Goal: Consume media (video, audio): Consume media (video, audio)

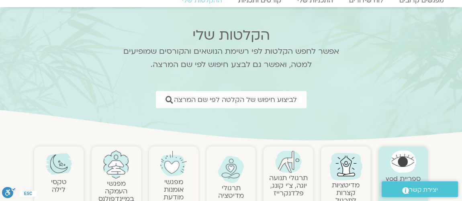
scroll to position [49, 0]
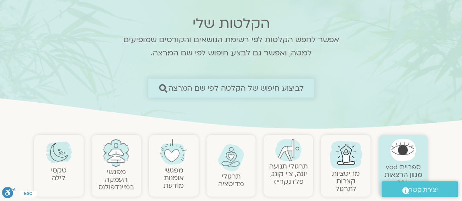
click at [232, 84] on span "לביצוע חיפוש של הקלטה לפי שם המרצה" at bounding box center [236, 88] width 136 height 8
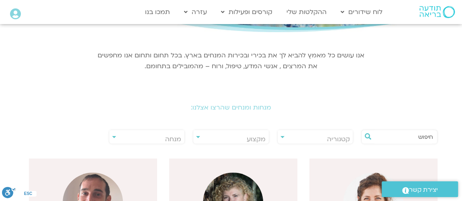
scroll to position [97, 0]
click at [160, 139] on span "מנחה" at bounding box center [147, 139] width 76 height 18
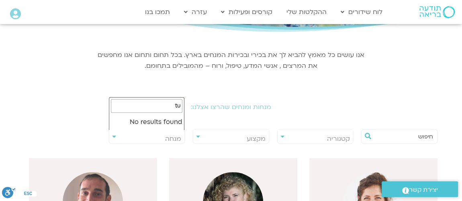
type input "t"
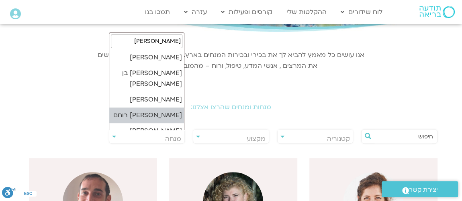
type input "אור"
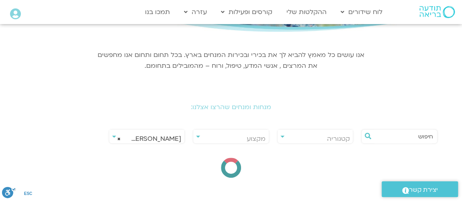
select select "*****"
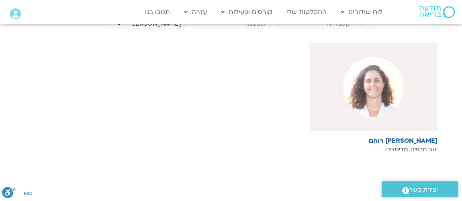
scroll to position [195, 0]
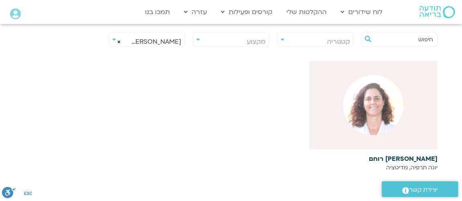
click at [380, 102] on img at bounding box center [373, 105] width 60 height 60
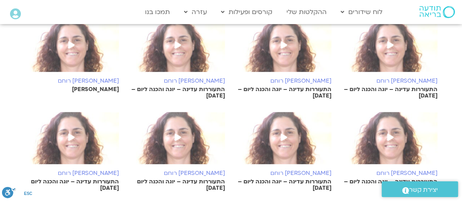
scroll to position [195, 0]
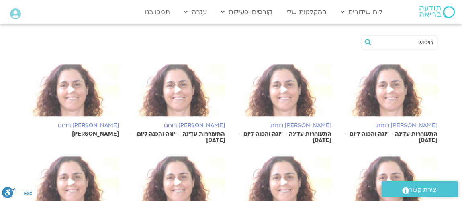
click at [70, 92] on icon at bounding box center [71, 89] width 6 height 7
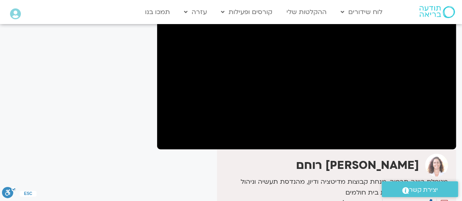
scroll to position [97, 0]
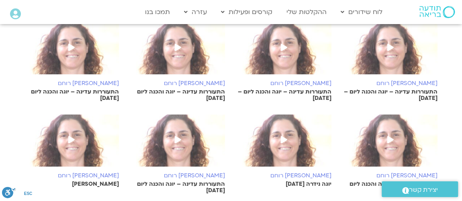
scroll to position [341, 0]
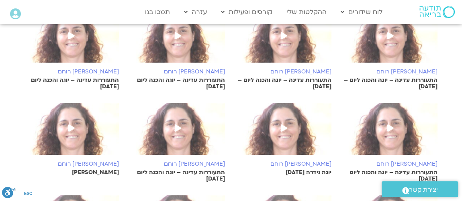
click at [72, 129] on icon at bounding box center [71, 128] width 6 height 7
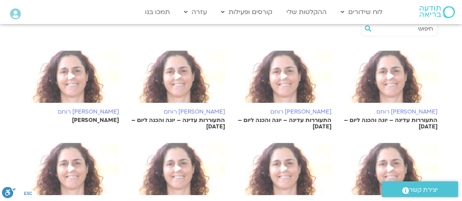
scroll to position [177, 0]
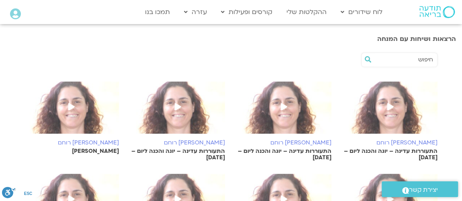
click at [390, 107] on icon at bounding box center [391, 106] width 6 height 7
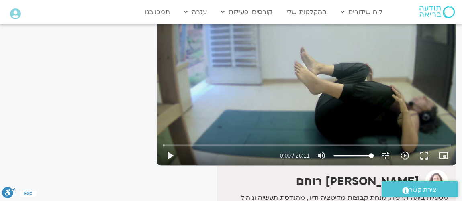
scroll to position [98, 0]
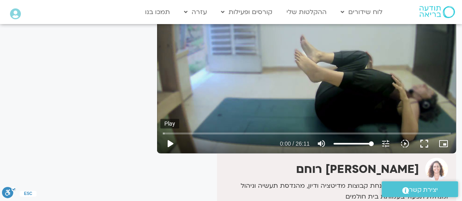
click at [167, 142] on button "play_arrow" at bounding box center [169, 143] width 19 height 19
drag, startPoint x: 164, startPoint y: 134, endPoint x: 252, endPoint y: 135, distance: 87.7
click at [252, 135] on input "Seek" at bounding box center [307, 133] width 288 height 5
click at [167, 148] on button "pause" at bounding box center [169, 143] width 19 height 19
type input "499.411492"
